Goal: Transaction & Acquisition: Purchase product/service

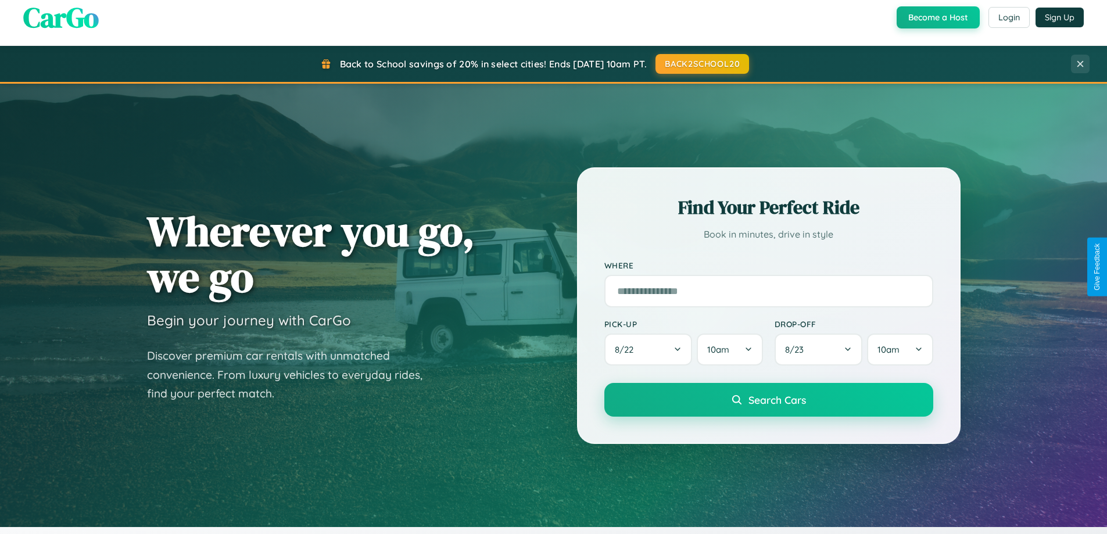
scroll to position [799, 0]
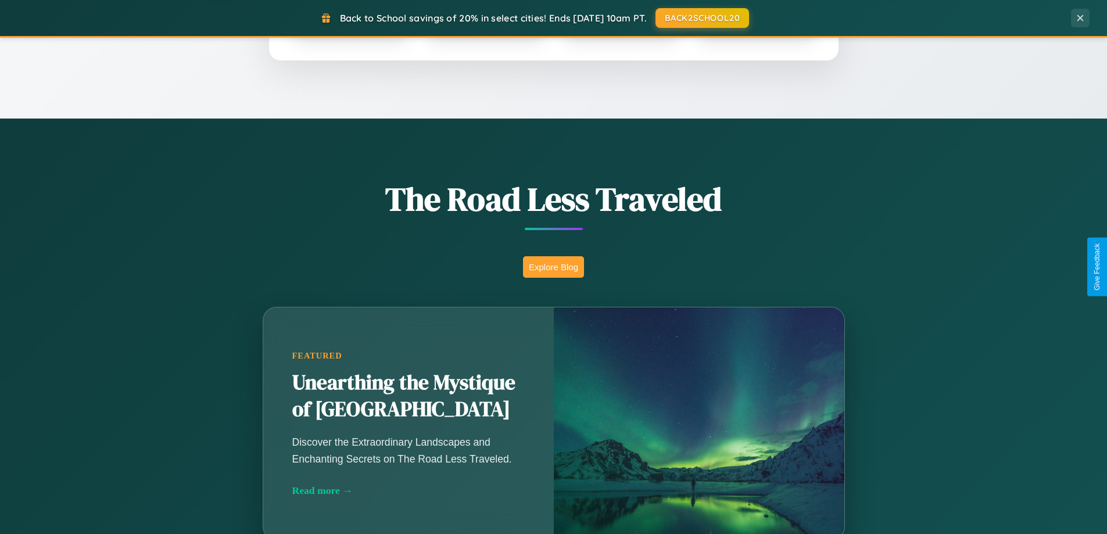
click at [553, 267] on button "Explore Blog" at bounding box center [553, 266] width 61 height 21
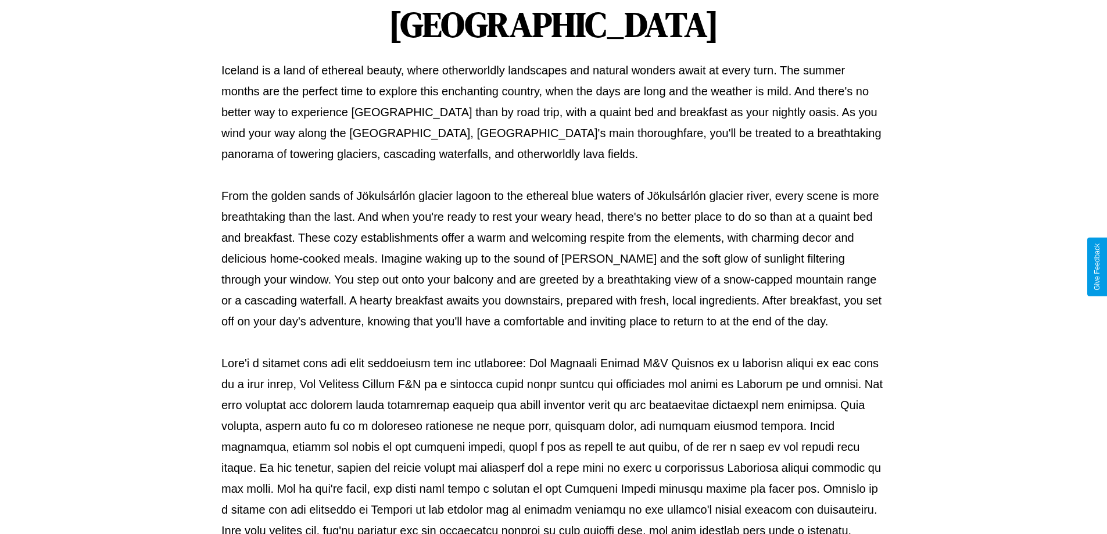
scroll to position [376, 0]
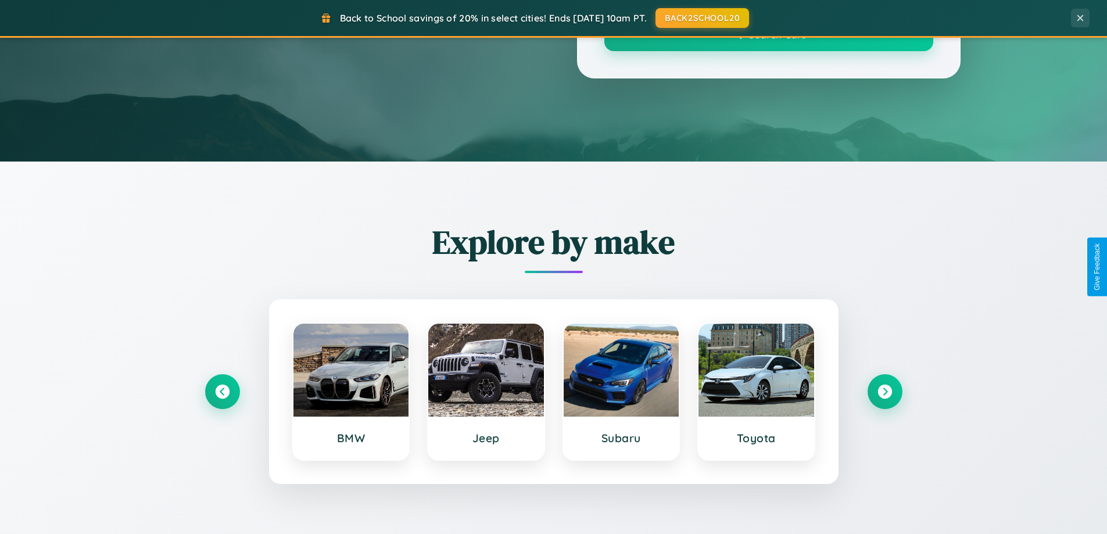
scroll to position [799, 0]
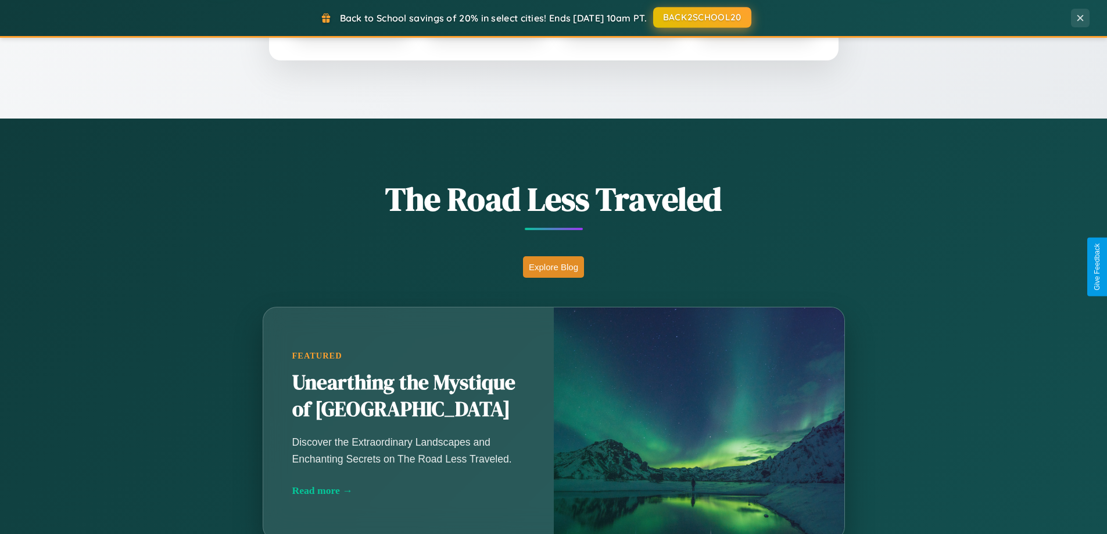
click at [701, 17] on button "BACK2SCHOOL20" at bounding box center [702, 17] width 98 height 21
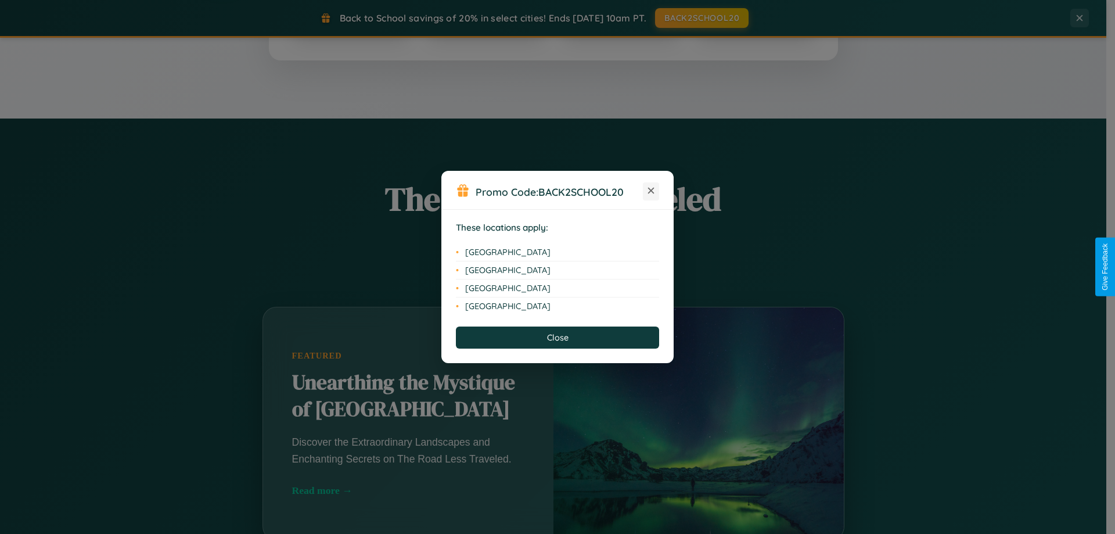
click at [651, 191] on icon at bounding box center [651, 191] width 6 height 6
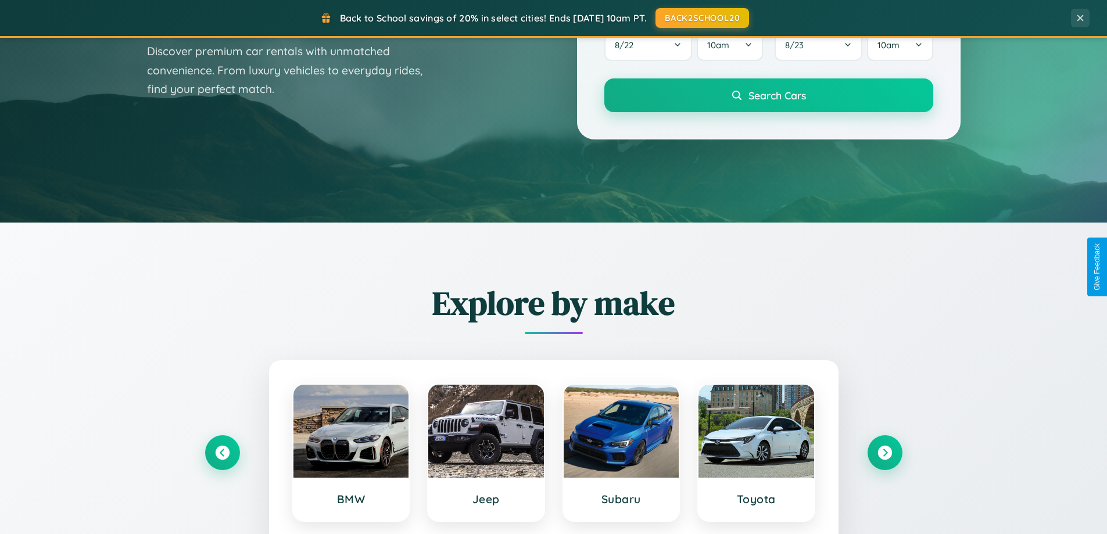
scroll to position [34, 0]
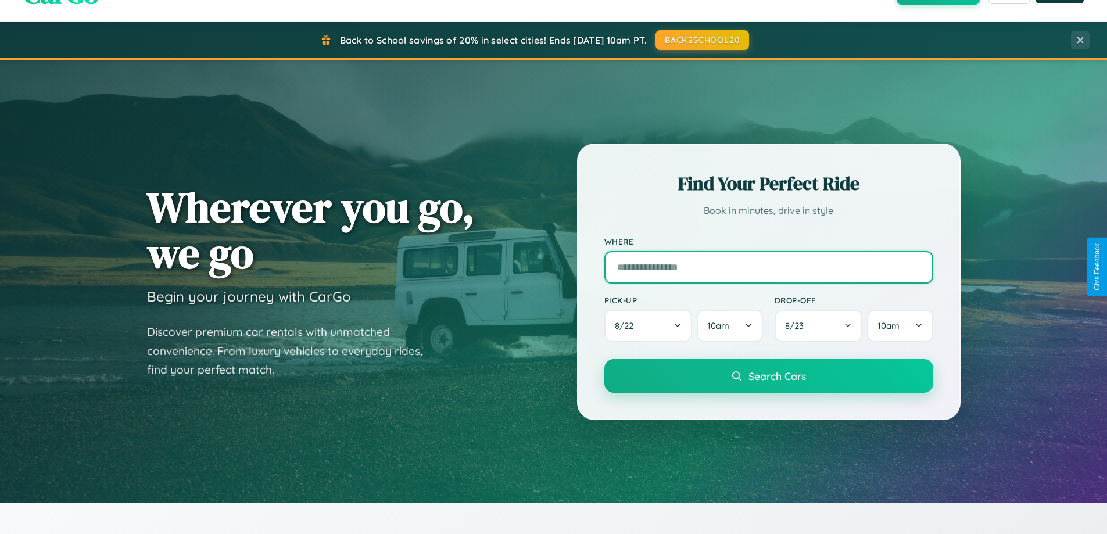
click at [768, 267] on input "text" at bounding box center [768, 267] width 329 height 33
type input "**********"
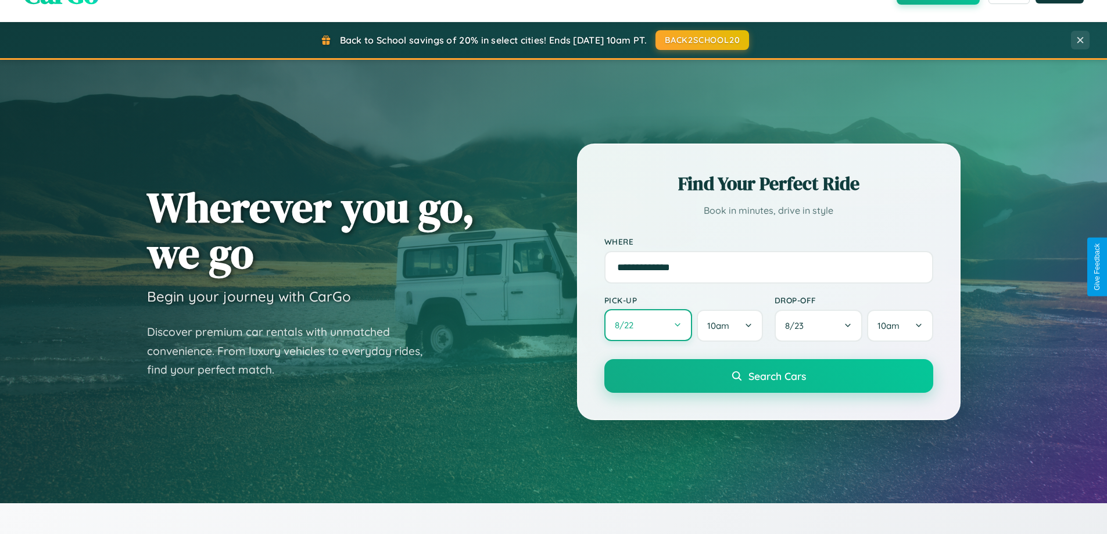
click at [648, 325] on button "8 / 22" at bounding box center [648, 325] width 88 height 32
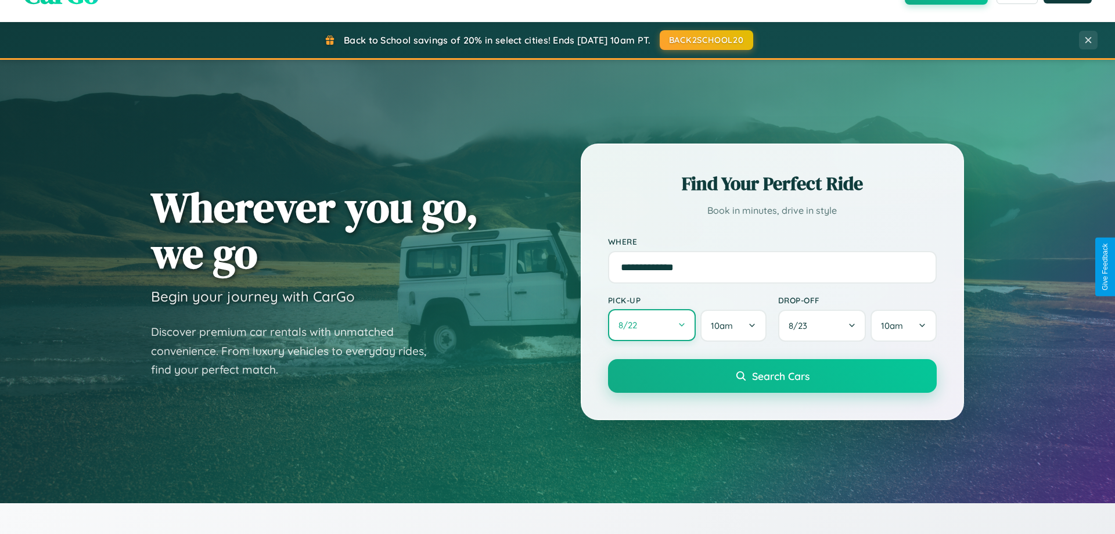
select select "*"
select select "****"
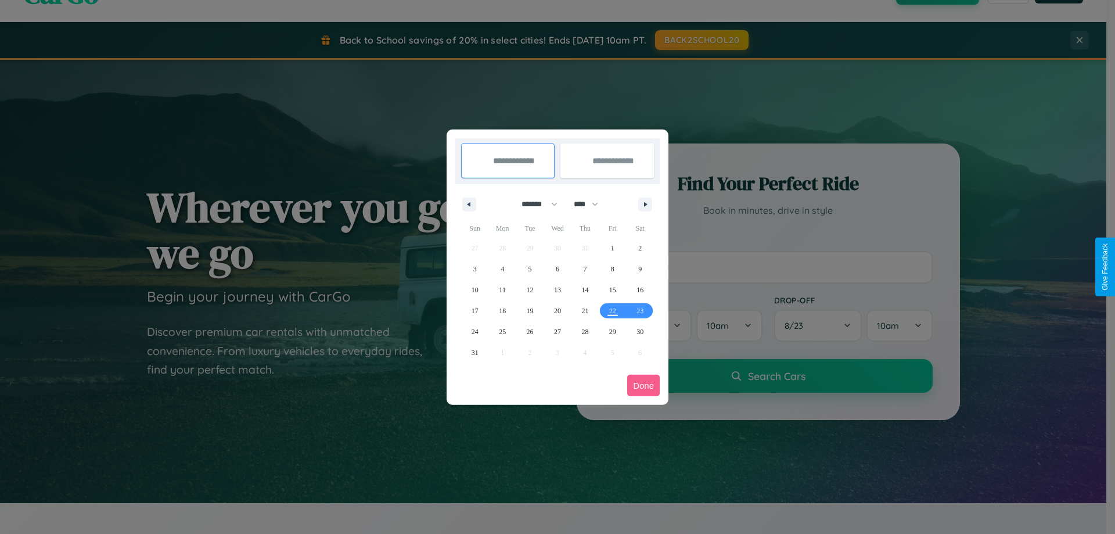
click at [534, 204] on select "******* ******** ***** ***** *** **** **** ****** ********* ******* ******** **…" at bounding box center [537, 204] width 49 height 19
click at [475, 352] on span "31" at bounding box center [475, 352] width 7 height 21
type input "**********"
click at [645, 204] on icon "button" at bounding box center [648, 204] width 6 height 5
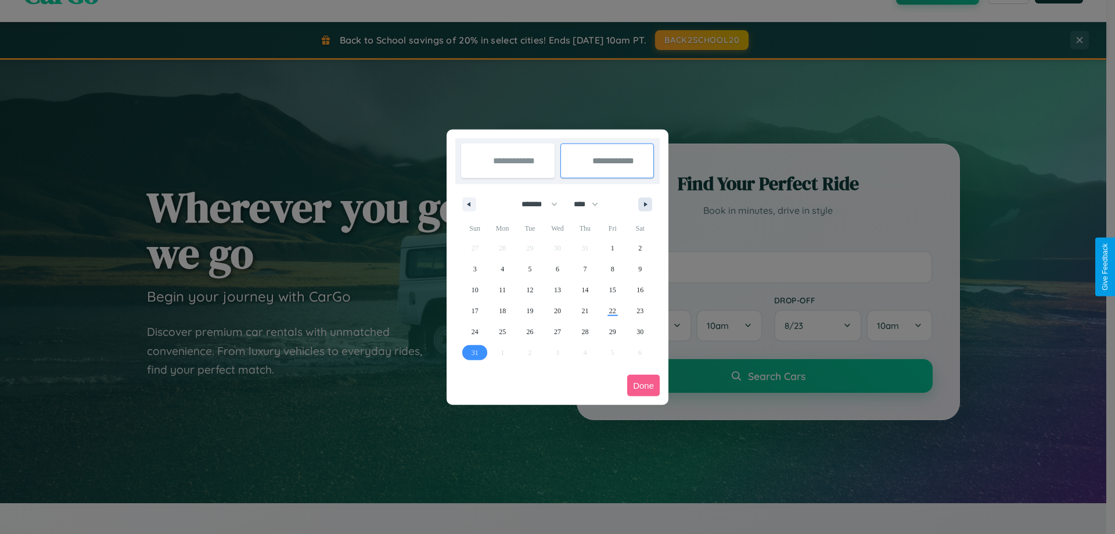
select select "*"
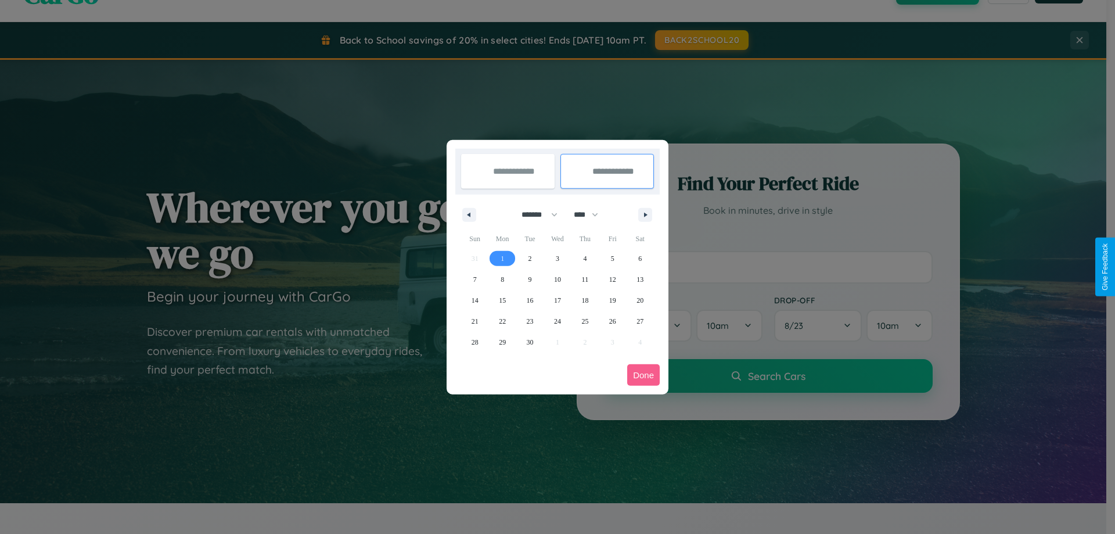
click at [502, 258] on span "1" at bounding box center [502, 258] width 3 height 21
type input "**********"
select select "*"
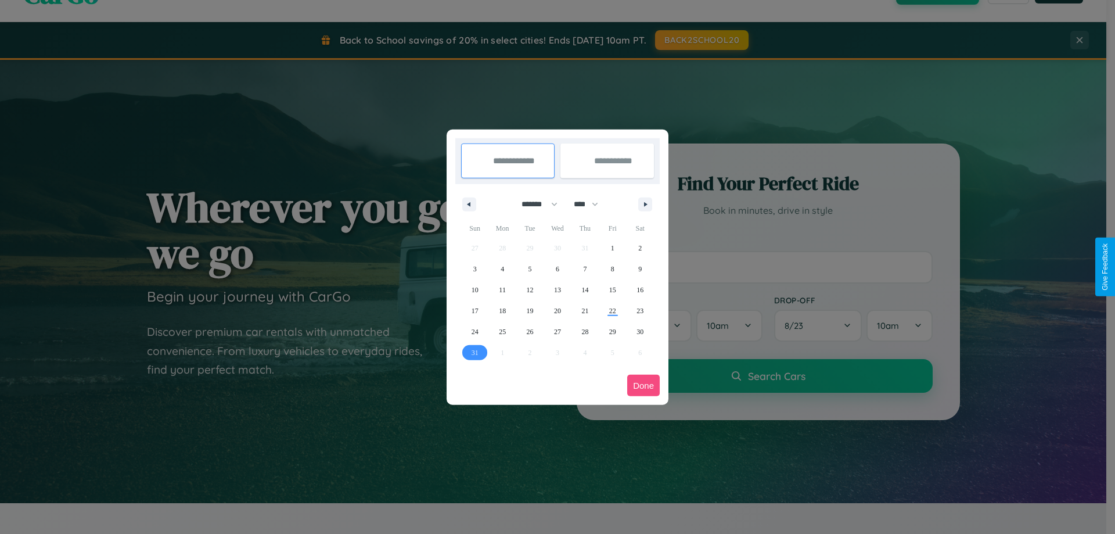
click at [644, 385] on button "Done" at bounding box center [643, 385] width 33 height 21
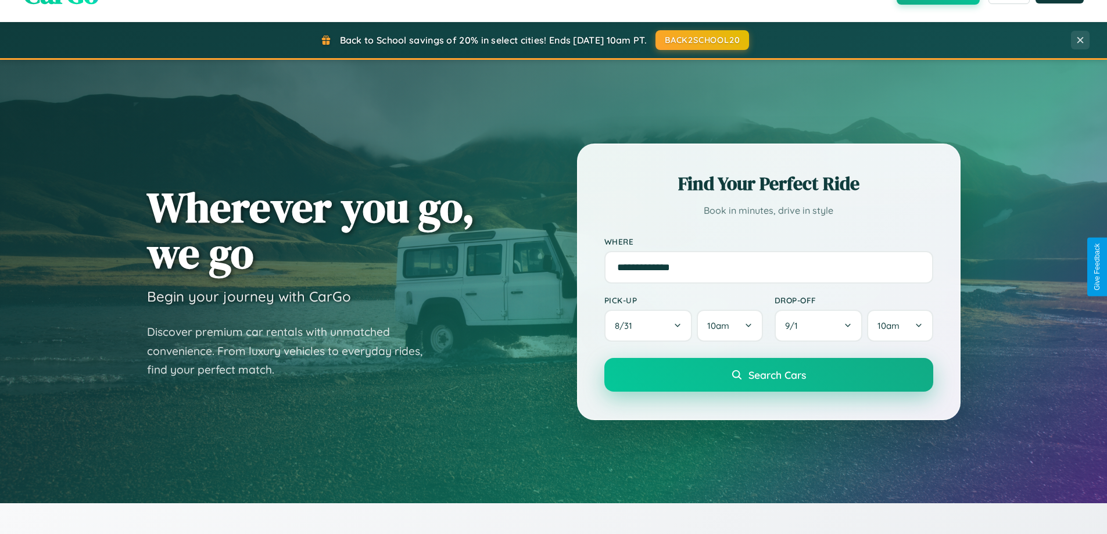
click at [768, 375] on span "Search Cars" at bounding box center [777, 374] width 58 height 13
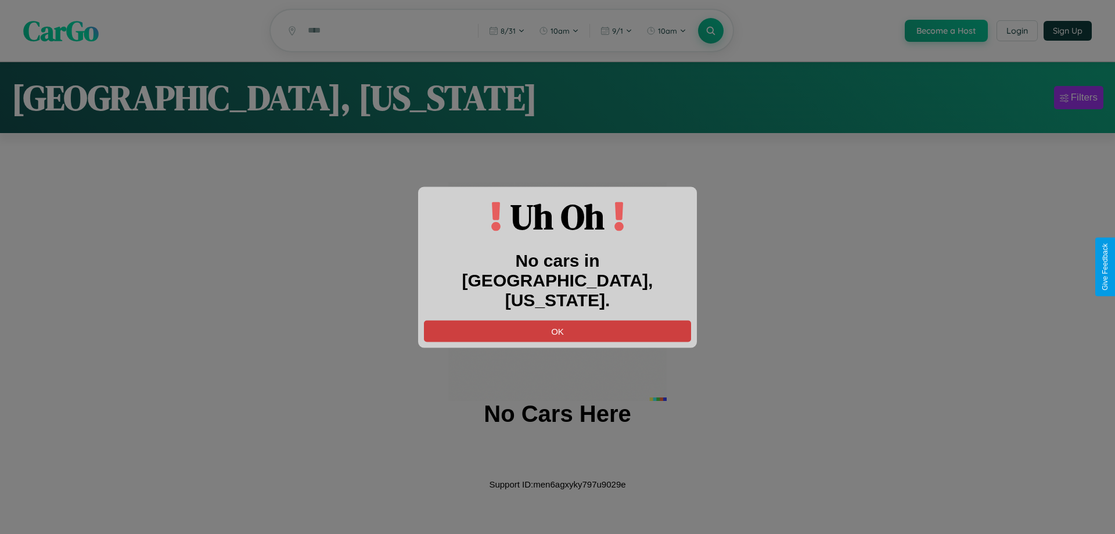
click at [558, 320] on button "OK" at bounding box center [557, 330] width 267 height 21
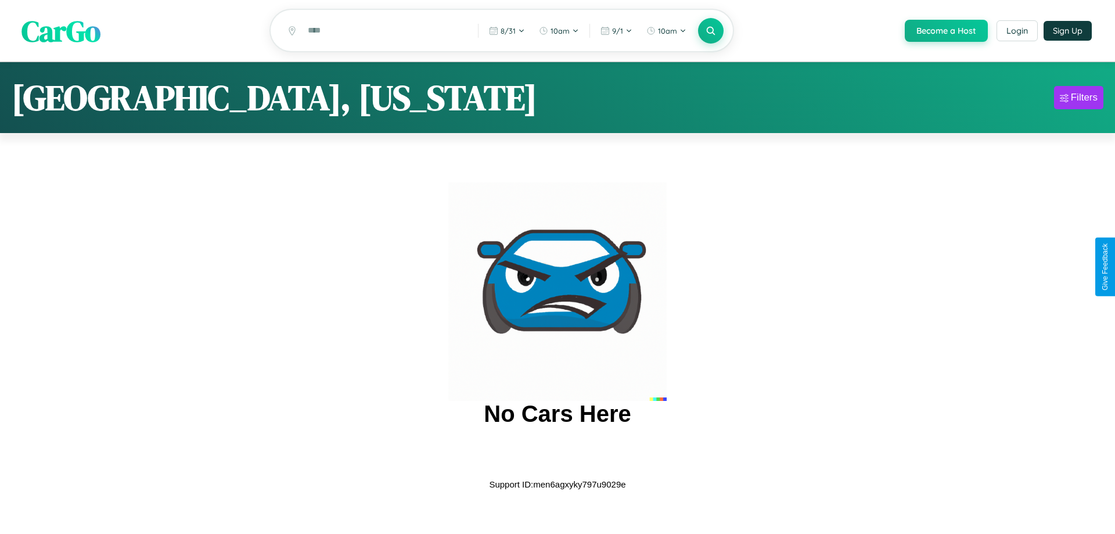
click at [61, 31] on span "CarGo" at bounding box center [60, 30] width 79 height 40
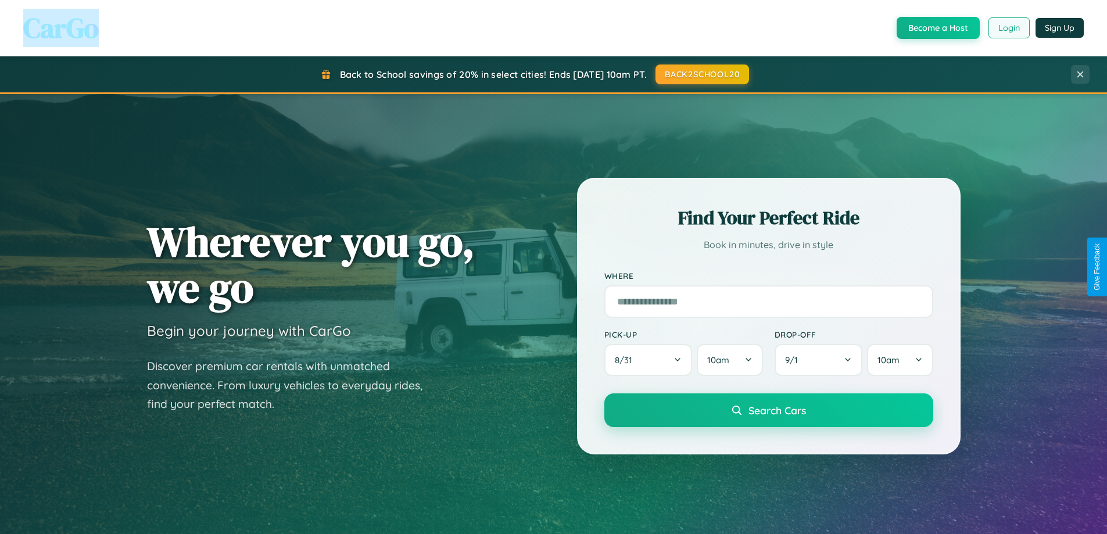
click at [1008, 28] on button "Login" at bounding box center [1008, 27] width 41 height 21
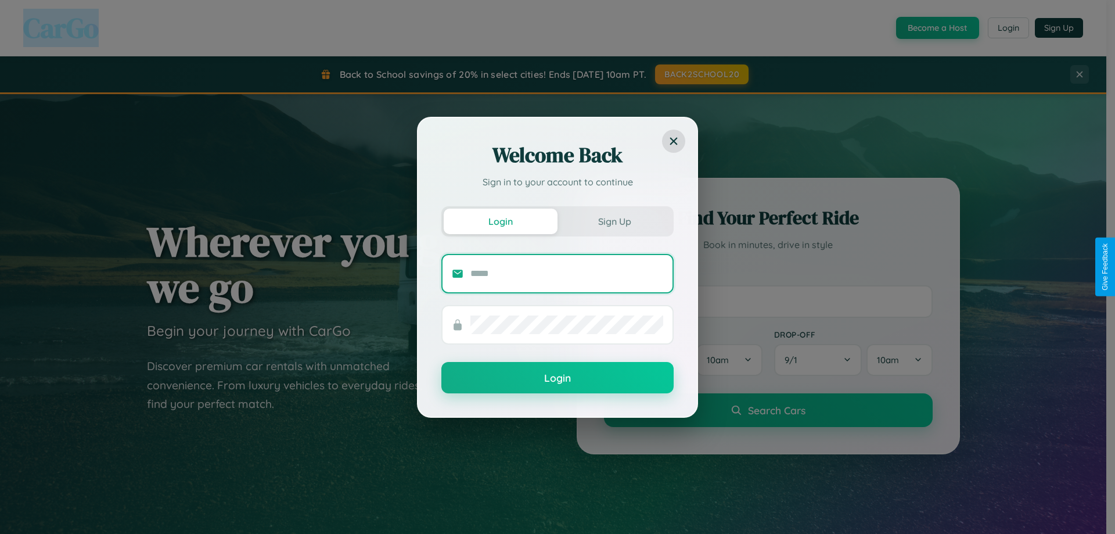
click at [567, 273] on input "text" at bounding box center [566, 273] width 193 height 19
type input "**********"
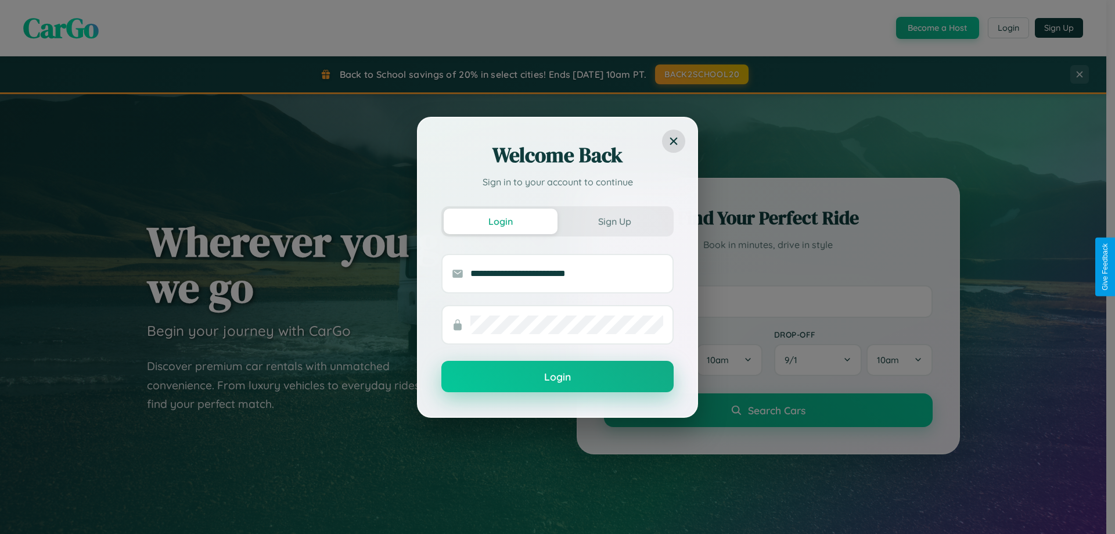
click at [558, 376] on button "Login" at bounding box center [557, 376] width 232 height 31
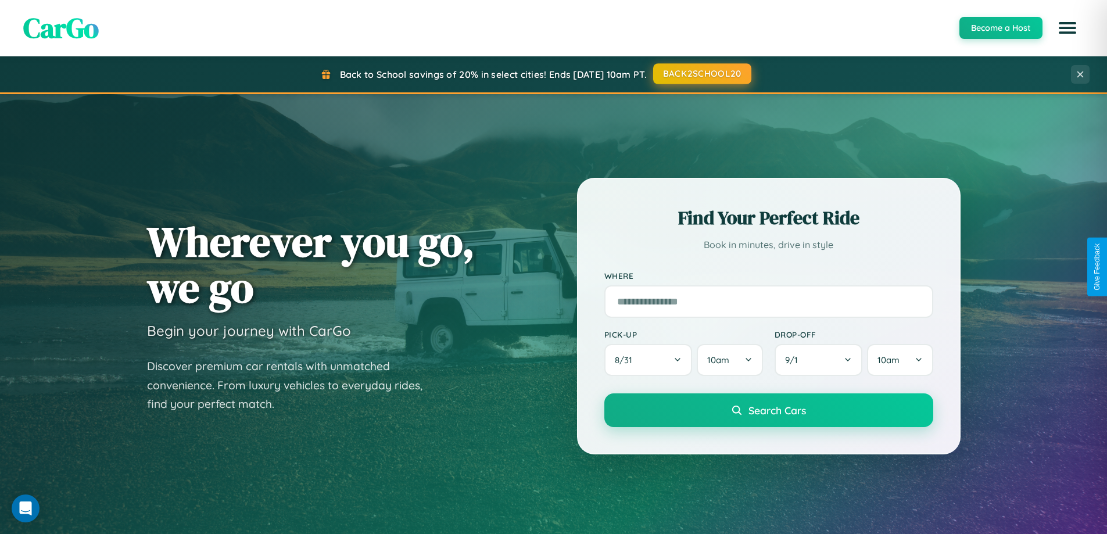
click at [701, 74] on button "BACK2SCHOOL20" at bounding box center [702, 73] width 98 height 21
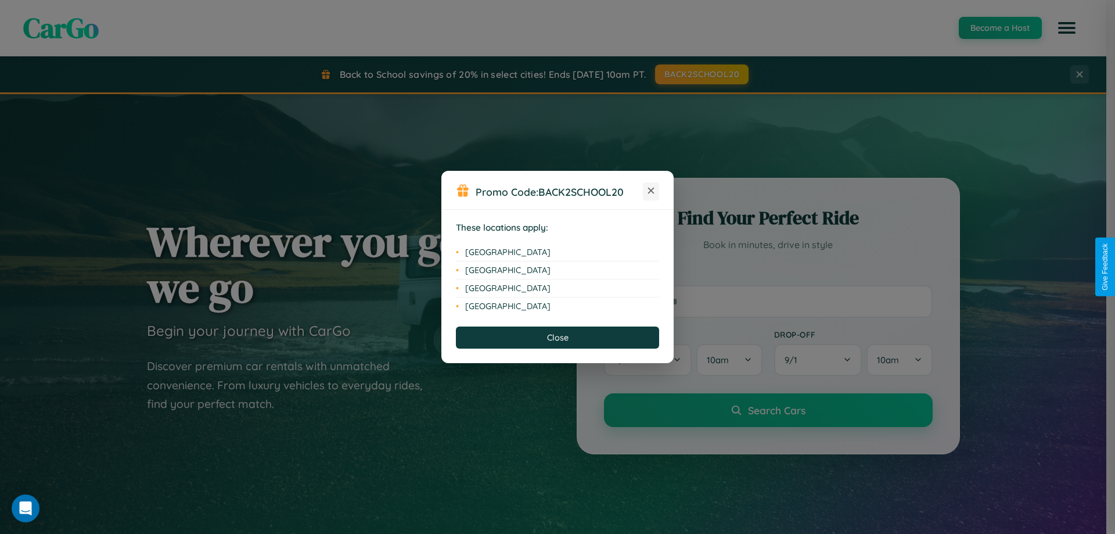
click at [651, 191] on icon at bounding box center [651, 191] width 6 height 6
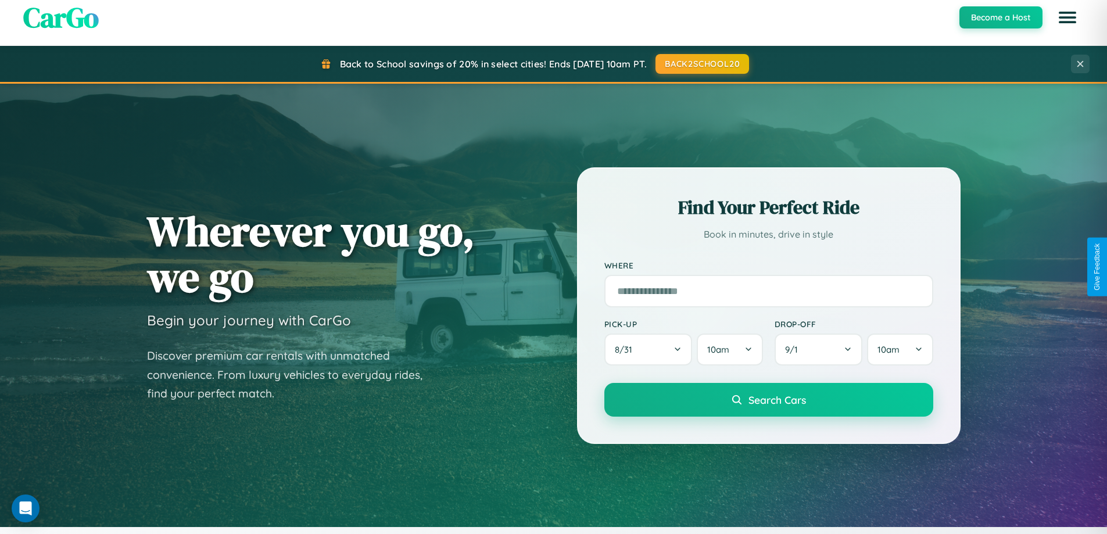
scroll to position [501, 0]
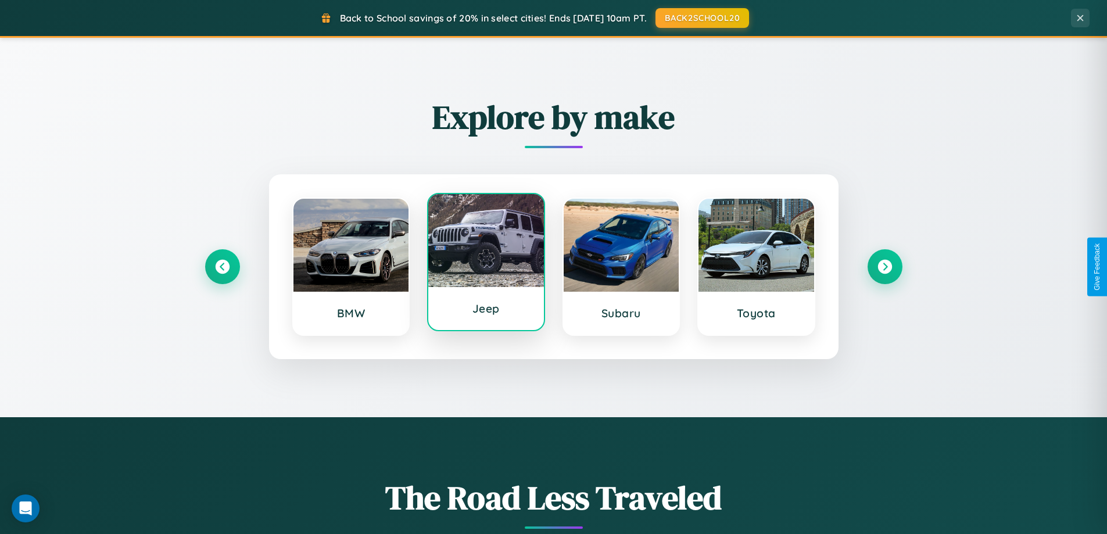
click at [486, 265] on div at bounding box center [486, 240] width 116 height 93
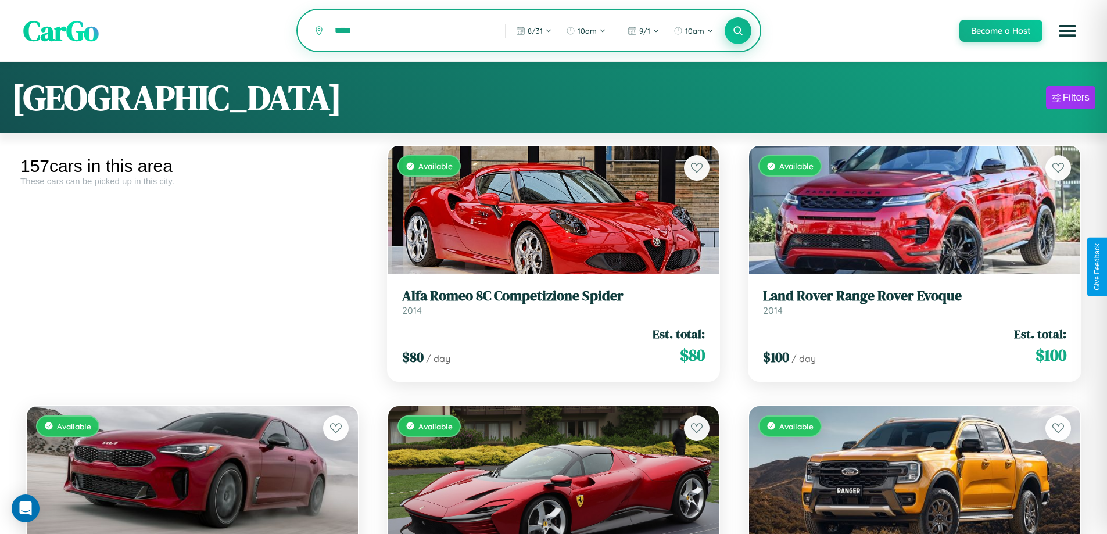
type input "*****"
click at [737, 31] on icon at bounding box center [737, 30] width 11 height 11
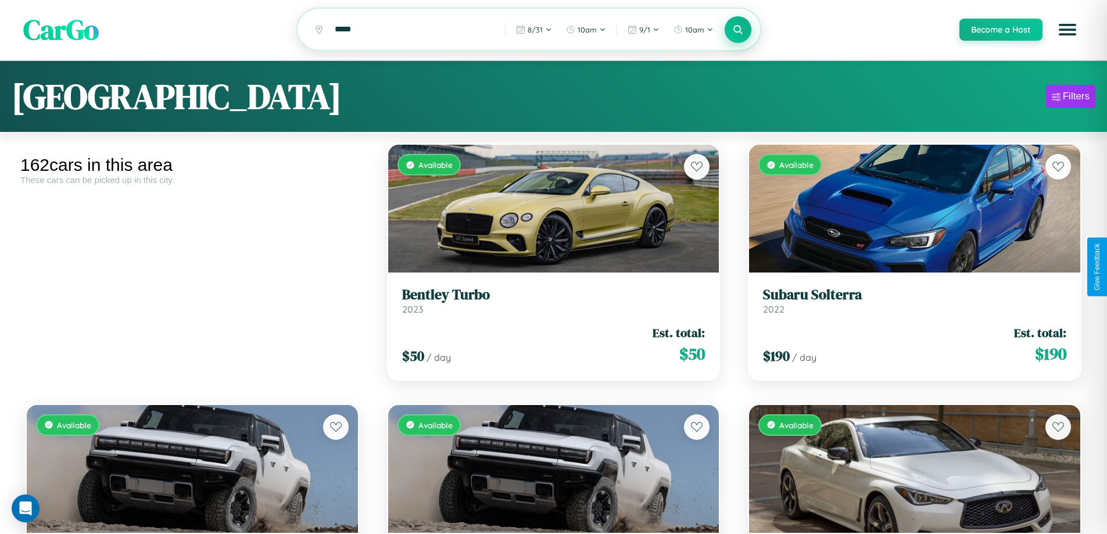
scroll to position [13169, 0]
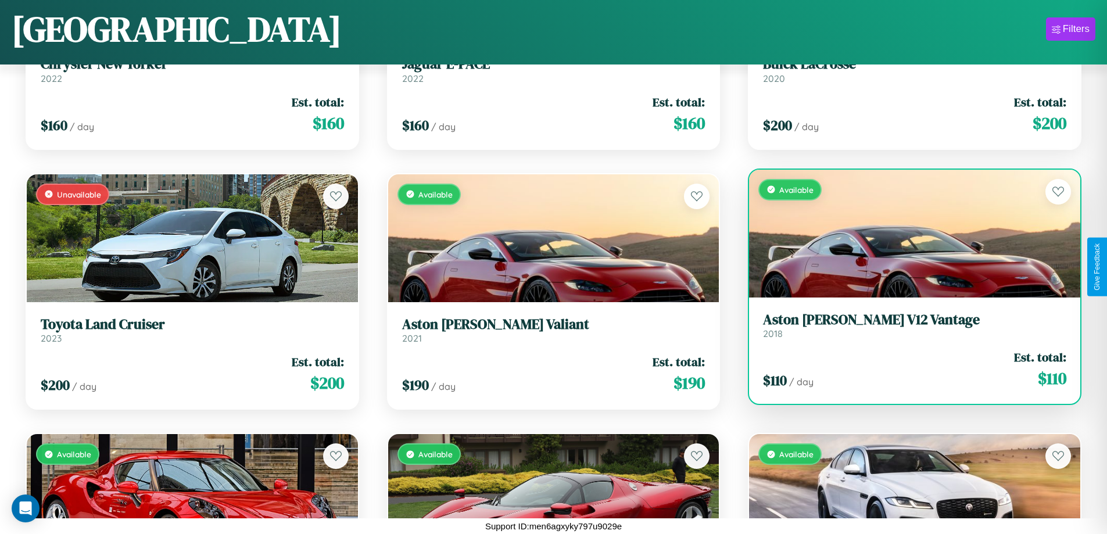
click at [907, 325] on h3 "Aston Martin V12 Vantage" at bounding box center [914, 319] width 303 height 17
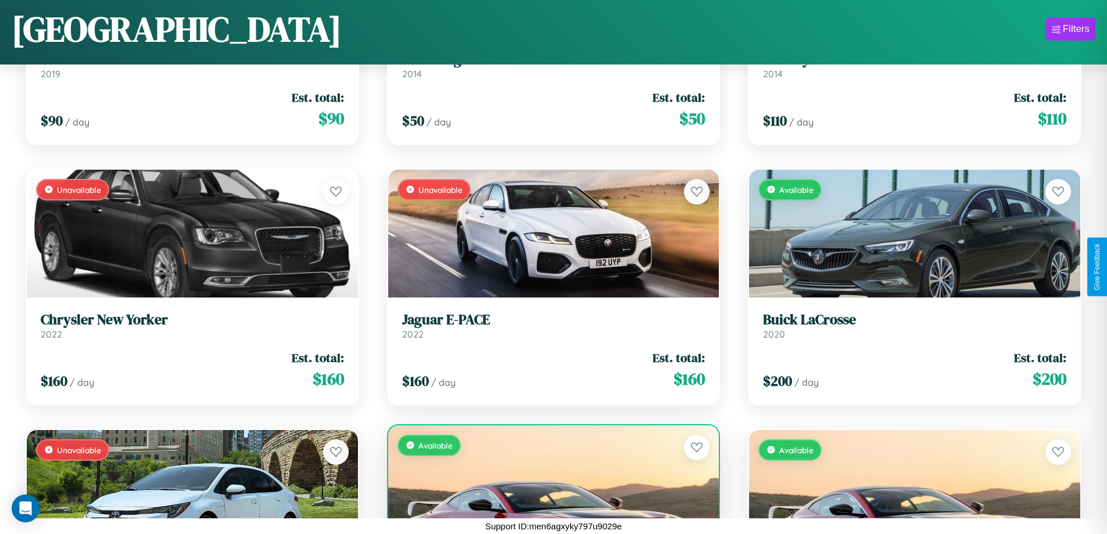
scroll to position [6926, 0]
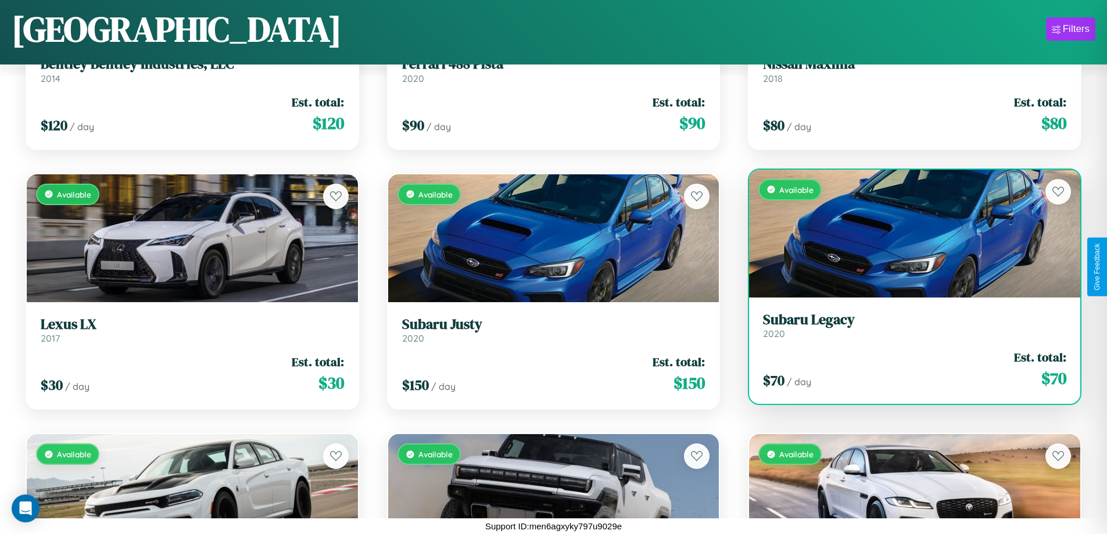
click at [907, 328] on link "Subaru Legacy 2020" at bounding box center [914, 325] width 303 height 28
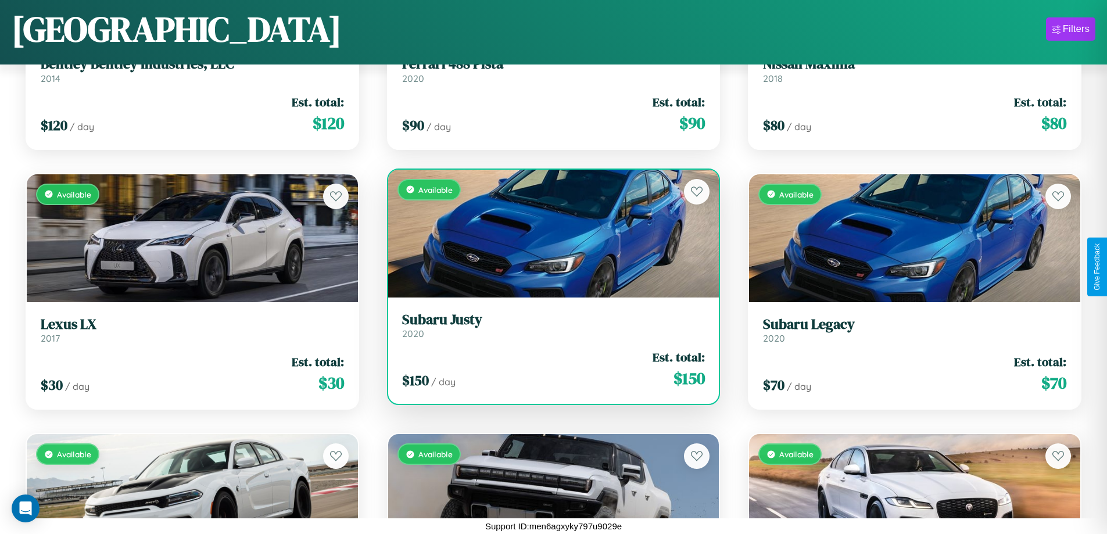
scroll to position [0, 0]
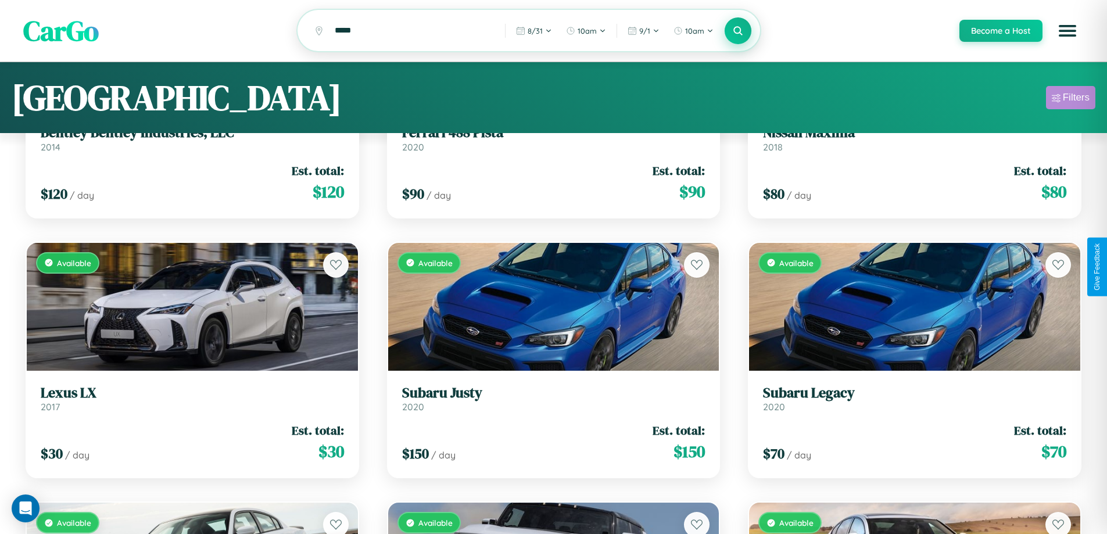
click at [1070, 99] on div "Filters" at bounding box center [1075, 98] width 27 height 12
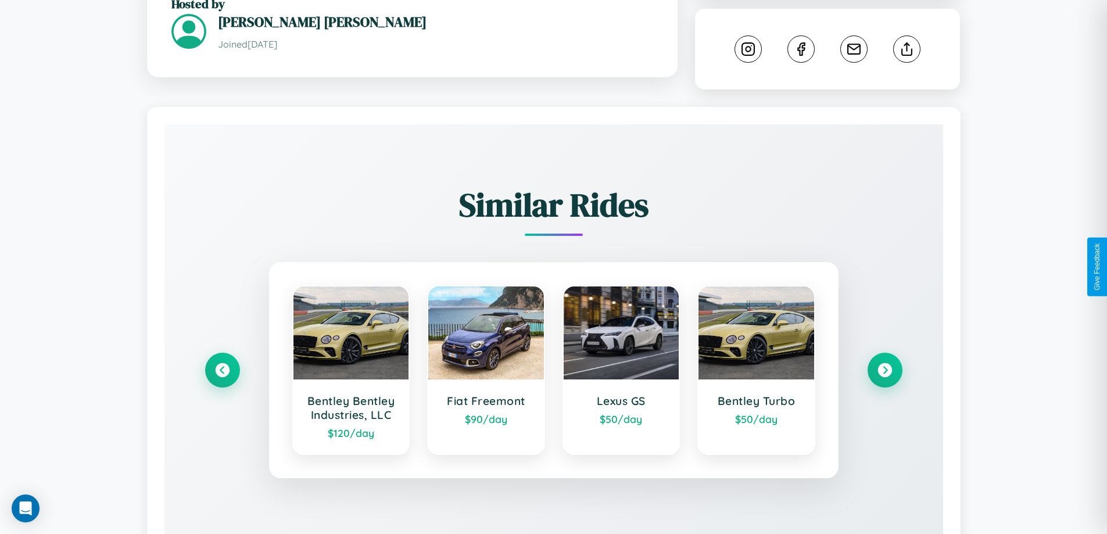
scroll to position [656, 0]
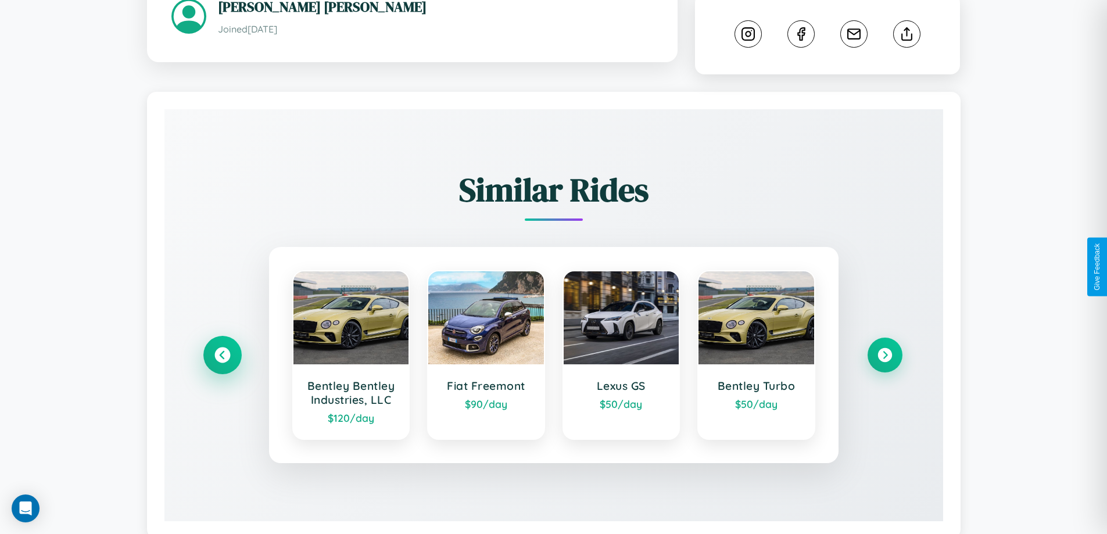
click at [222, 347] on icon at bounding box center [222, 355] width 16 height 16
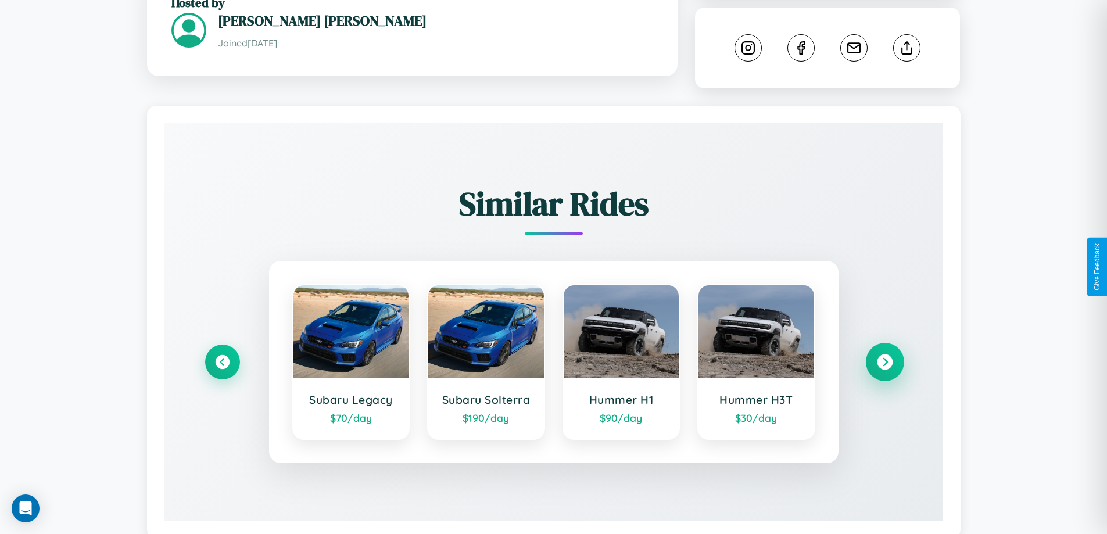
click at [884, 354] on icon at bounding box center [885, 362] width 16 height 16
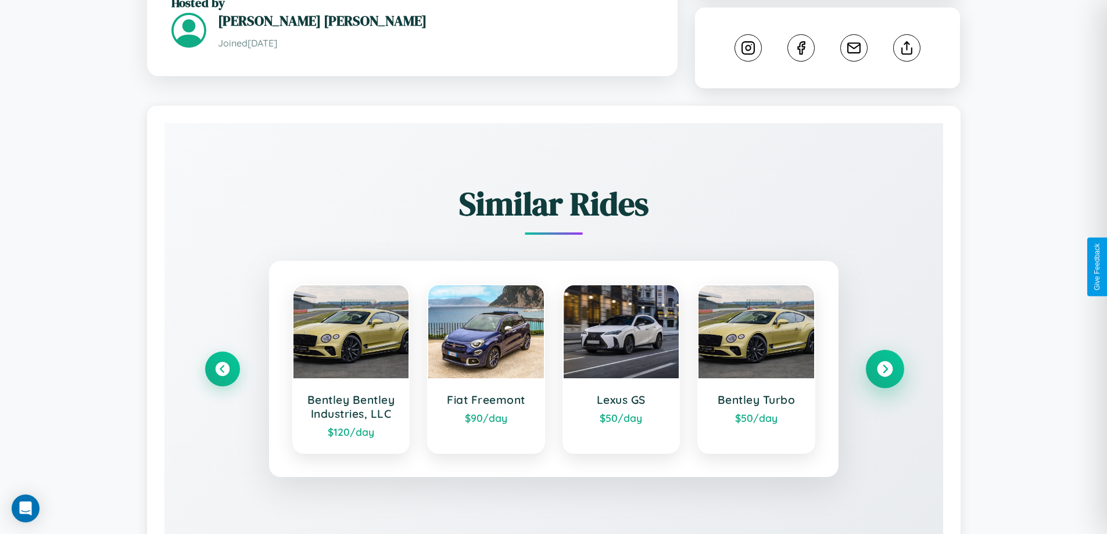
click at [884, 361] on icon at bounding box center [885, 369] width 16 height 16
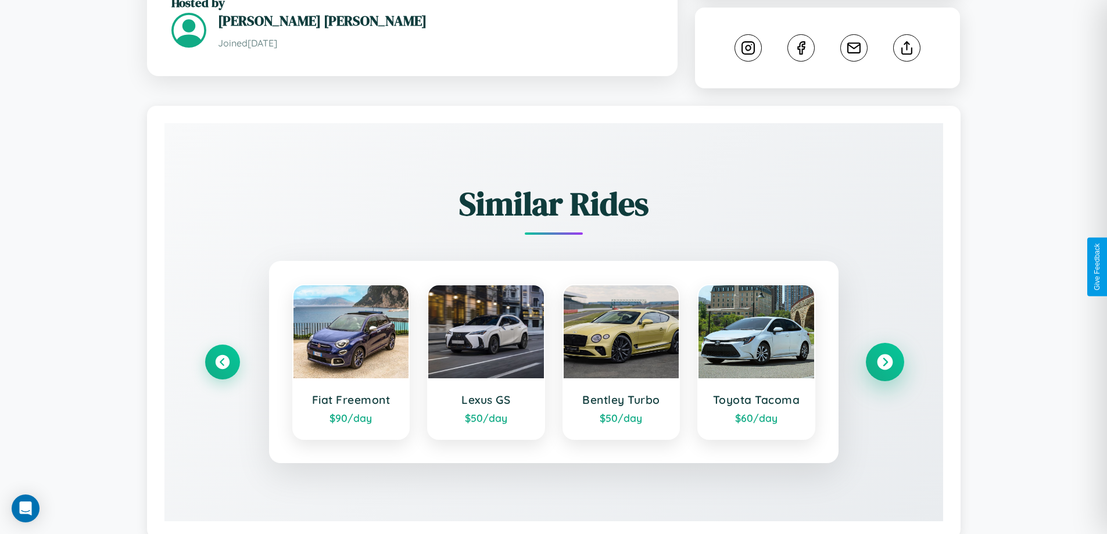
click at [884, 354] on icon at bounding box center [885, 362] width 16 height 16
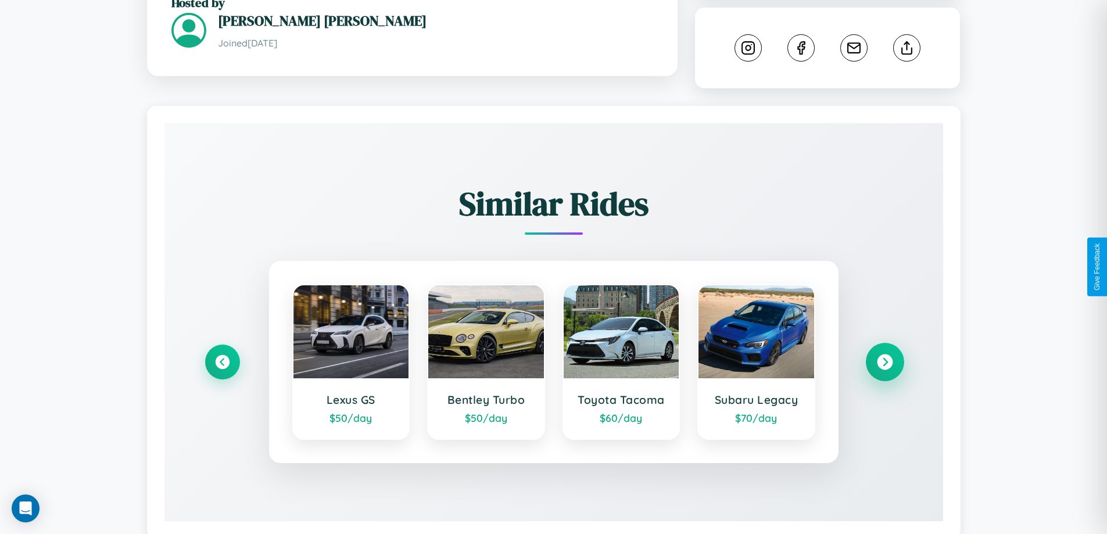
click at [884, 354] on icon at bounding box center [885, 362] width 16 height 16
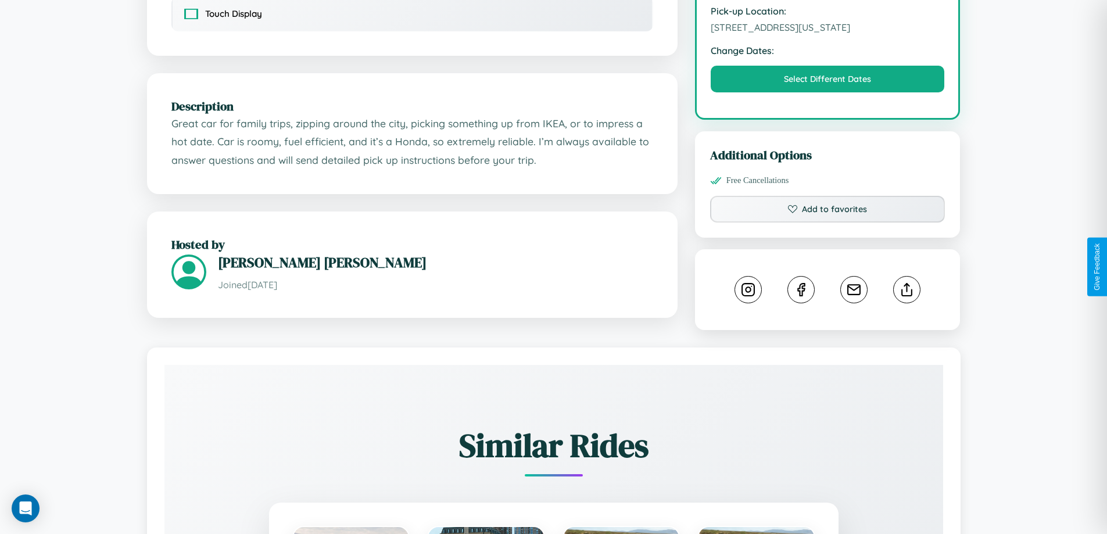
scroll to position [391, 0]
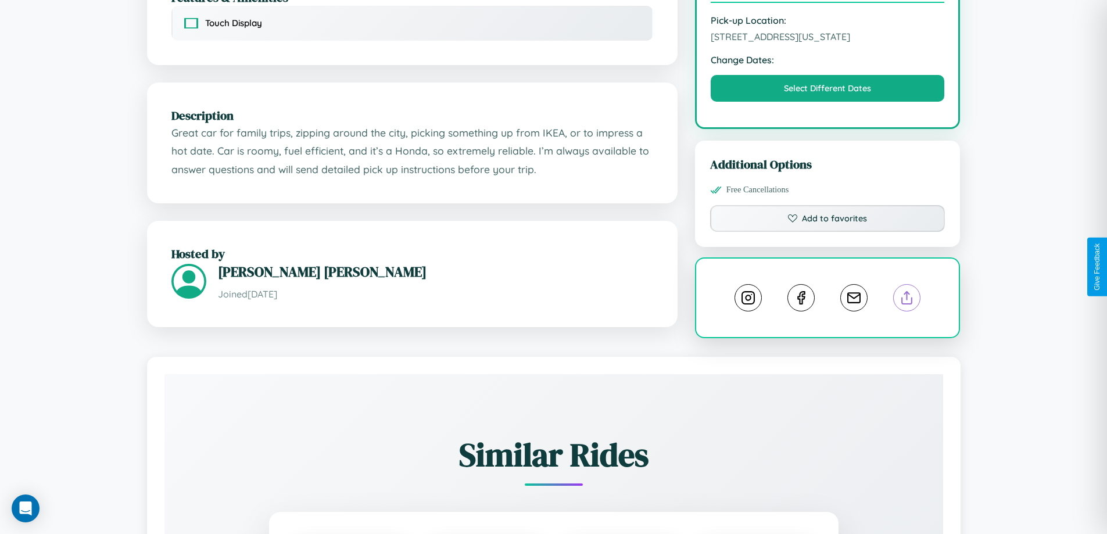
click at [907, 292] on line at bounding box center [907, 296] width 0 height 8
